Goal: Information Seeking & Learning: Learn about a topic

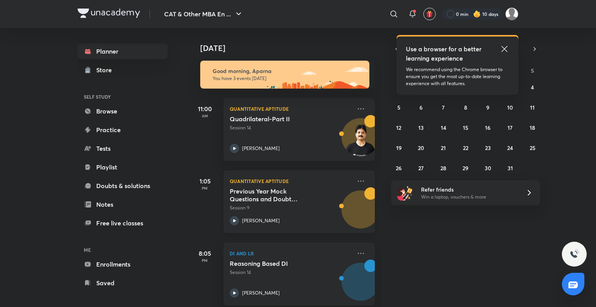
scroll to position [10, 0]
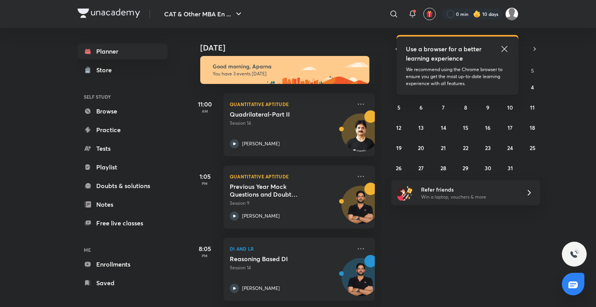
click at [475, 13] on img at bounding box center [477, 14] width 8 height 8
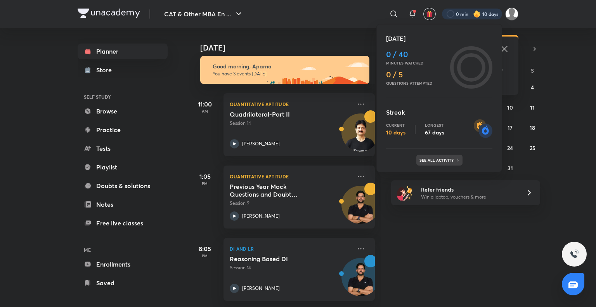
click at [447, 158] on p "See all activity" at bounding box center [438, 160] width 36 height 5
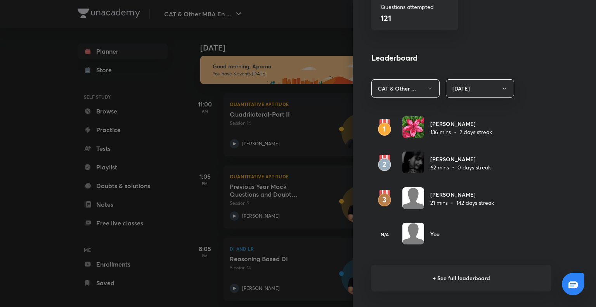
scroll to position [395, 0]
click at [464, 273] on h6 "+ See full leaderboard" at bounding box center [462, 277] width 180 height 27
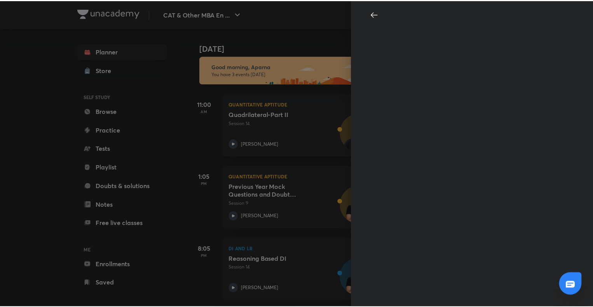
scroll to position [0, 0]
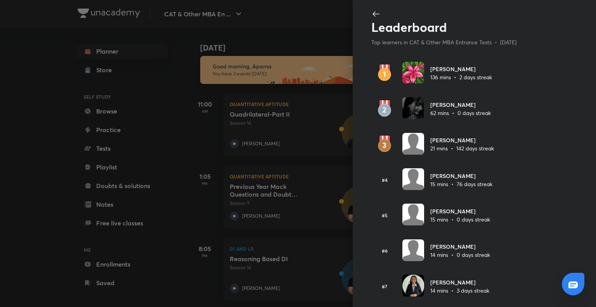
click at [144, 78] on div at bounding box center [298, 153] width 596 height 307
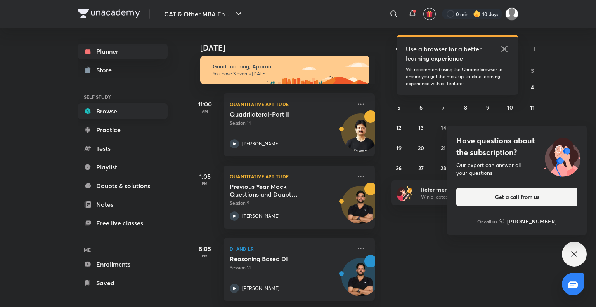
click at [130, 111] on link "Browse" at bounding box center [123, 111] width 90 height 16
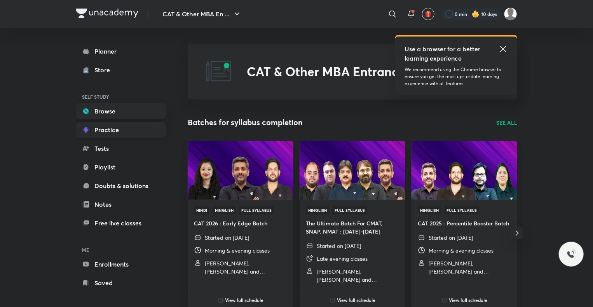
click at [121, 127] on link "Practice" at bounding box center [121, 130] width 90 height 16
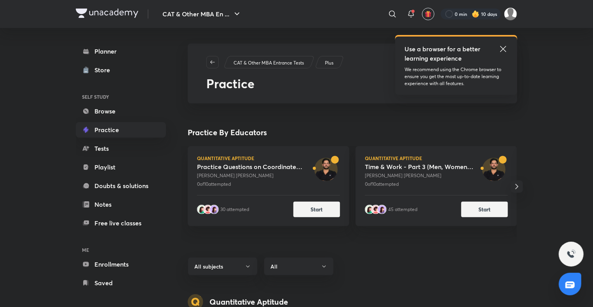
click at [250, 167] on div "Practice Questions on Coordinate Geometry & Doubt Clearing Session" at bounding box center [251, 167] width 109 height 8
click at [118, 109] on link "Browse" at bounding box center [121, 111] width 90 height 16
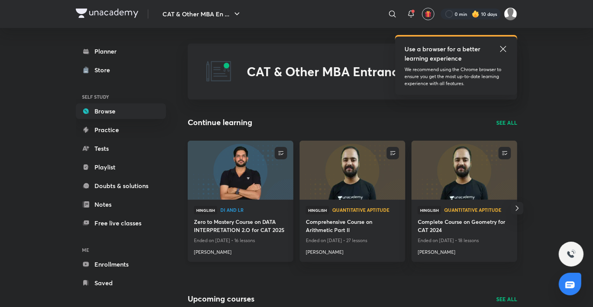
click at [236, 182] on img at bounding box center [240, 170] width 108 height 60
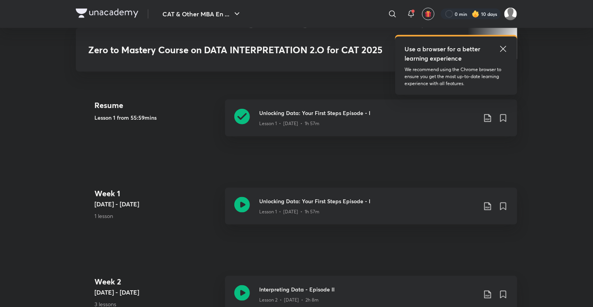
scroll to position [365, 0]
click at [240, 109] on icon at bounding box center [242, 117] width 16 height 16
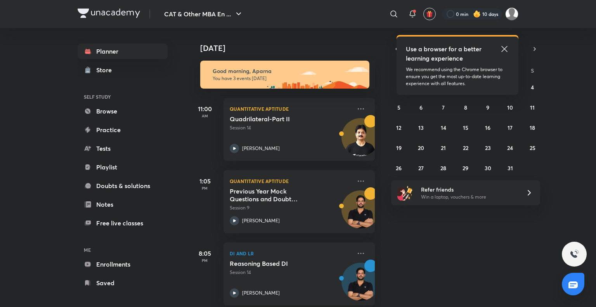
click at [506, 46] on icon at bounding box center [504, 48] width 9 height 9
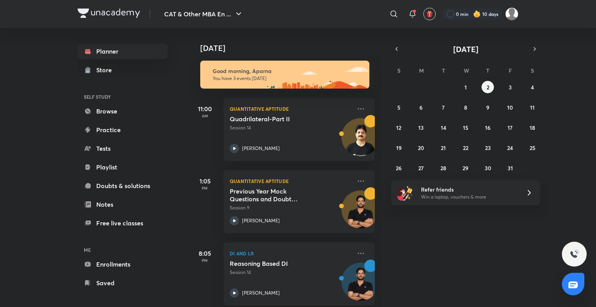
click at [473, 13] on img at bounding box center [477, 14] width 8 height 8
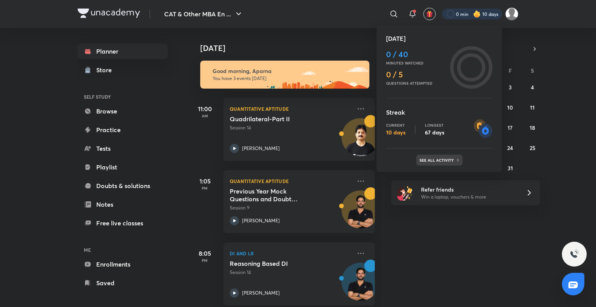
click at [436, 162] on div "See all activity" at bounding box center [440, 160] width 46 height 11
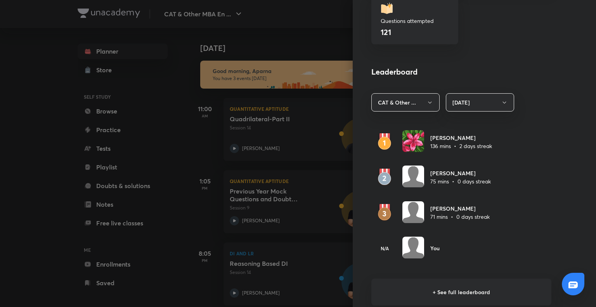
scroll to position [381, 0]
click at [438, 286] on h6 "+ See full leaderboard" at bounding box center [462, 291] width 180 height 27
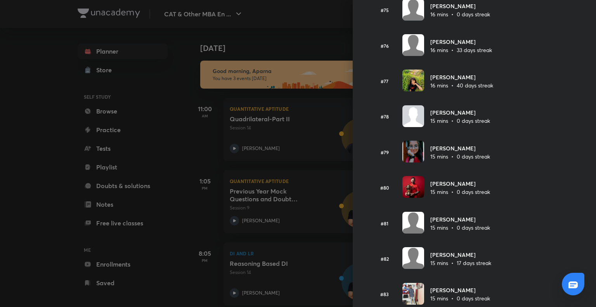
scroll to position [2683, 0]
